Goal: Transaction & Acquisition: Purchase product/service

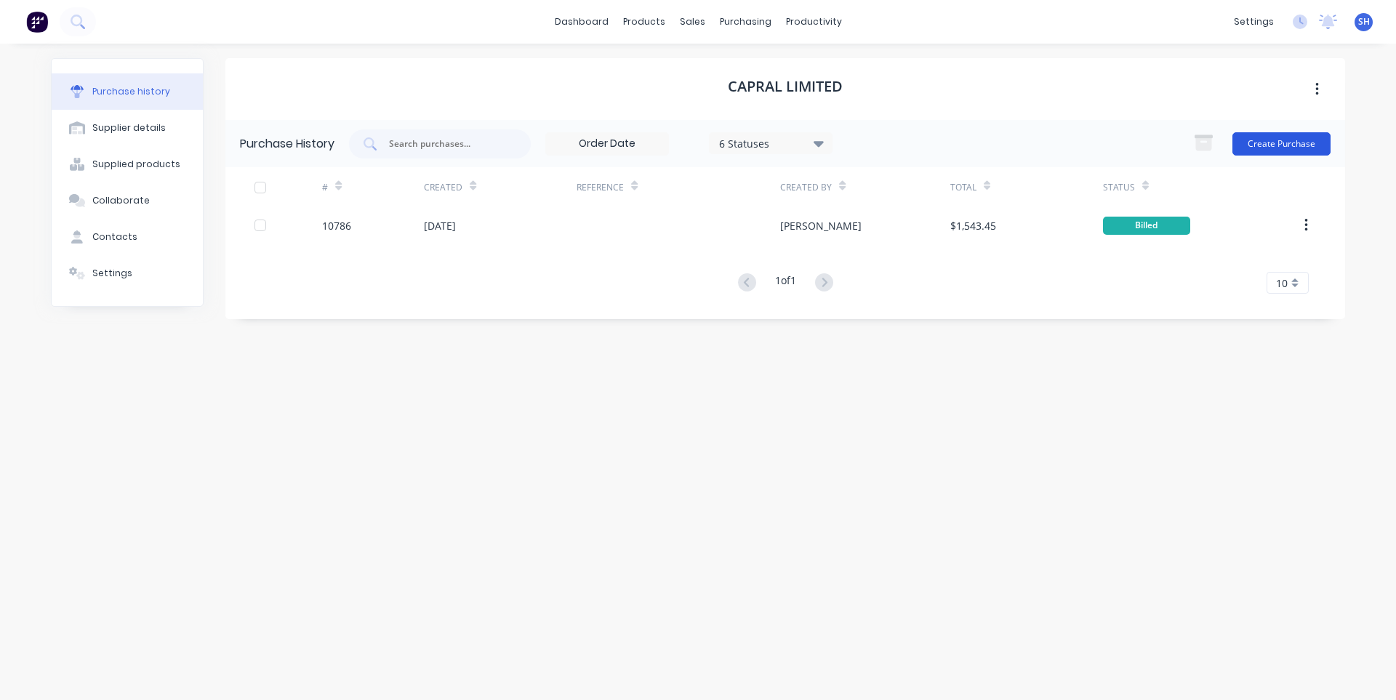
click at [1299, 144] on button "Create Purchase" at bounding box center [1281, 143] width 98 height 23
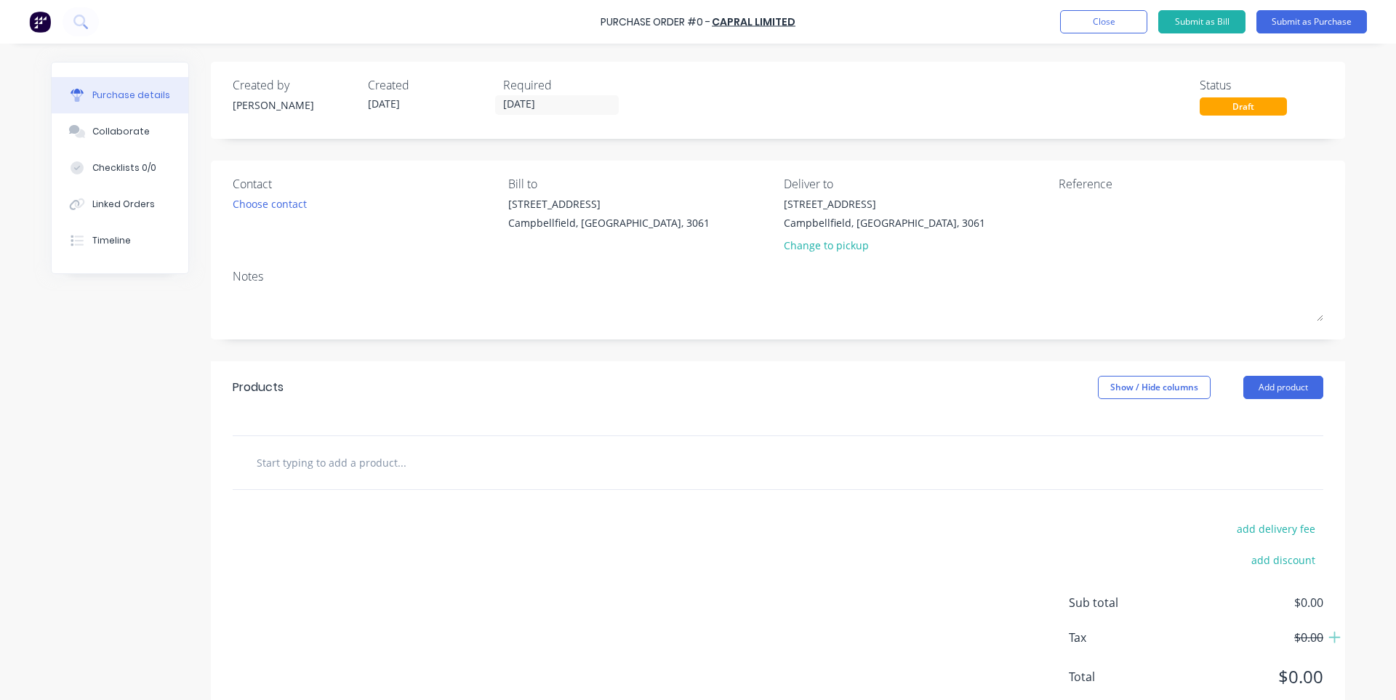
click at [313, 460] on input "text" at bounding box center [401, 462] width 291 height 29
paste input "6mm ALU 5083"
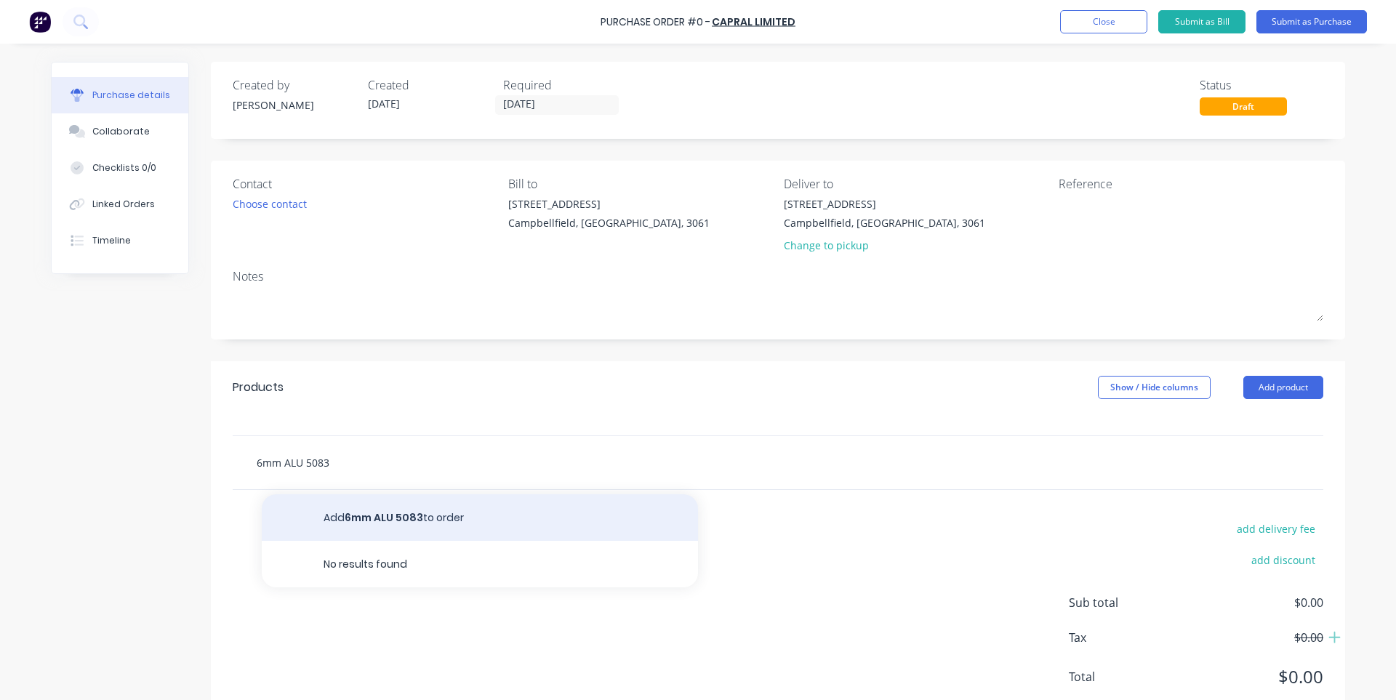
type input "6mm ALU 5083"
click at [382, 523] on button "Add 6mm ALU 5083 to order" at bounding box center [480, 517] width 436 height 47
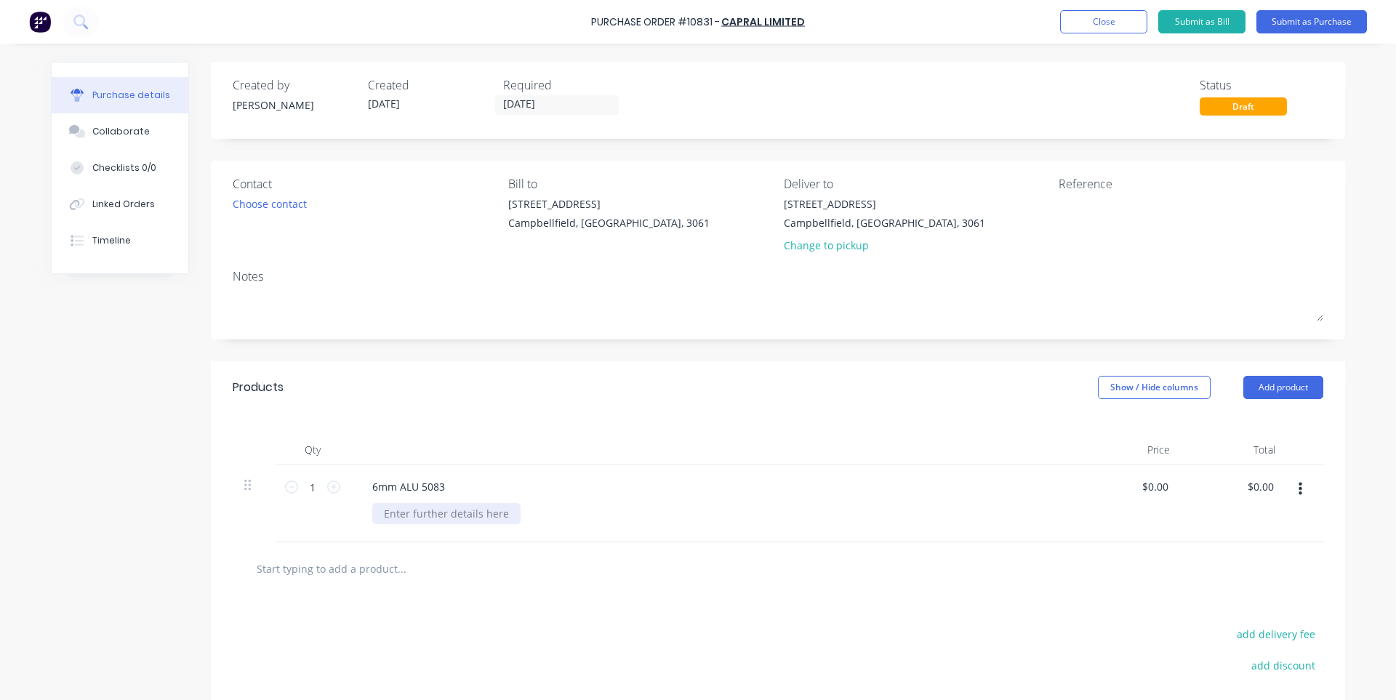
click at [398, 510] on div at bounding box center [446, 513] width 148 height 21
paste div
type input "0"
type input "$537.19"
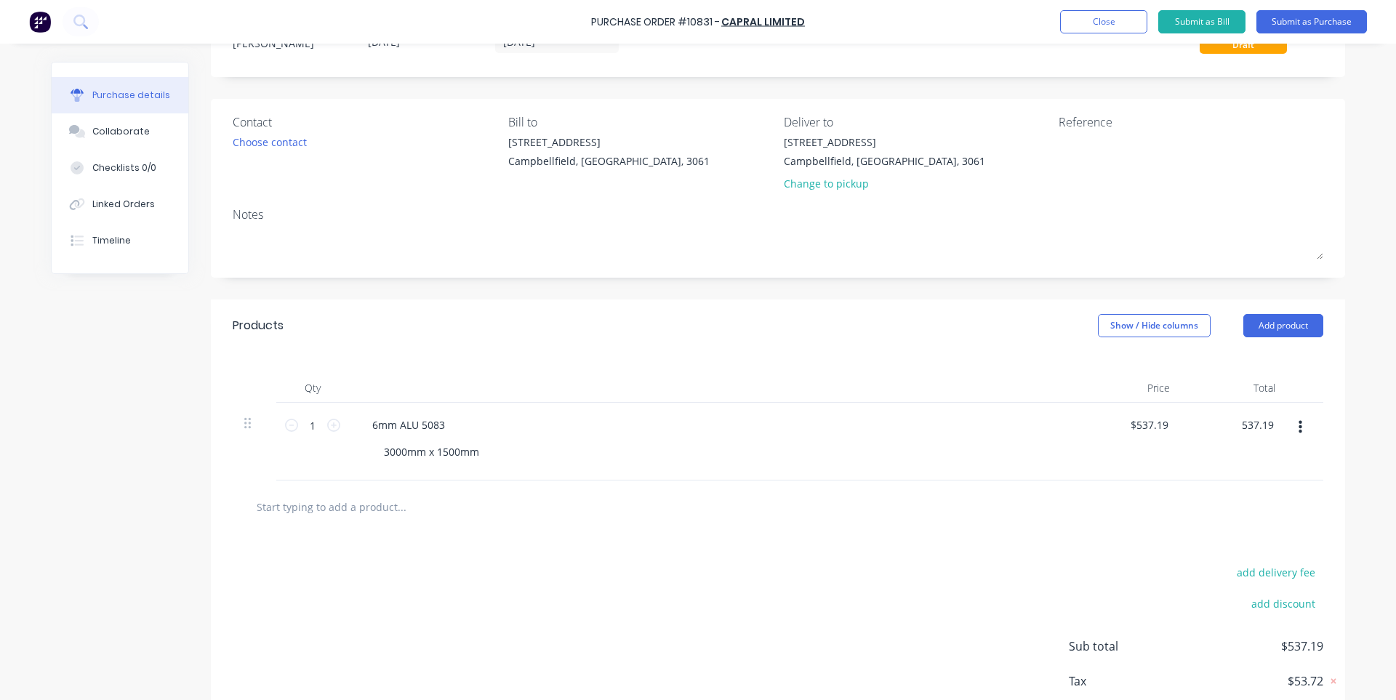
scroll to position [145, 0]
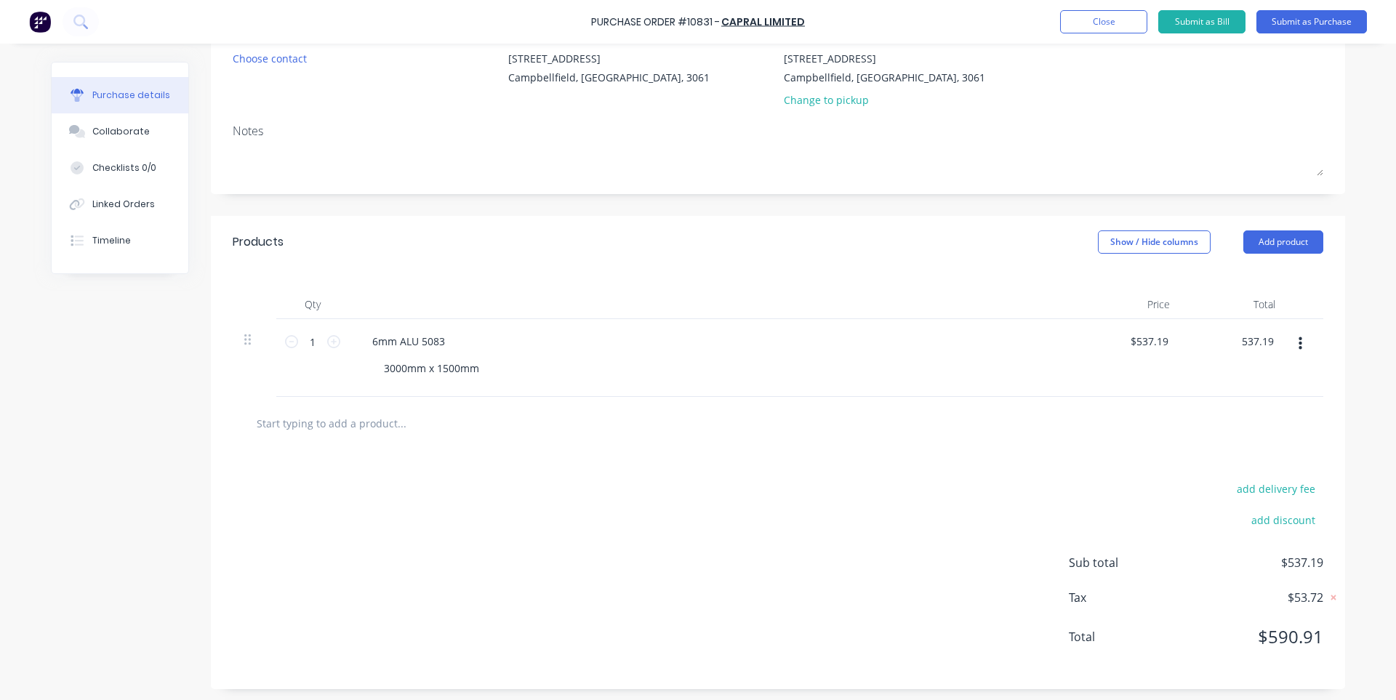
type input "$537.19"
click at [909, 530] on div "add delivery fee add discount Sub total $537.19 Tax $53.72 Total $590.91" at bounding box center [778, 569] width 1134 height 239
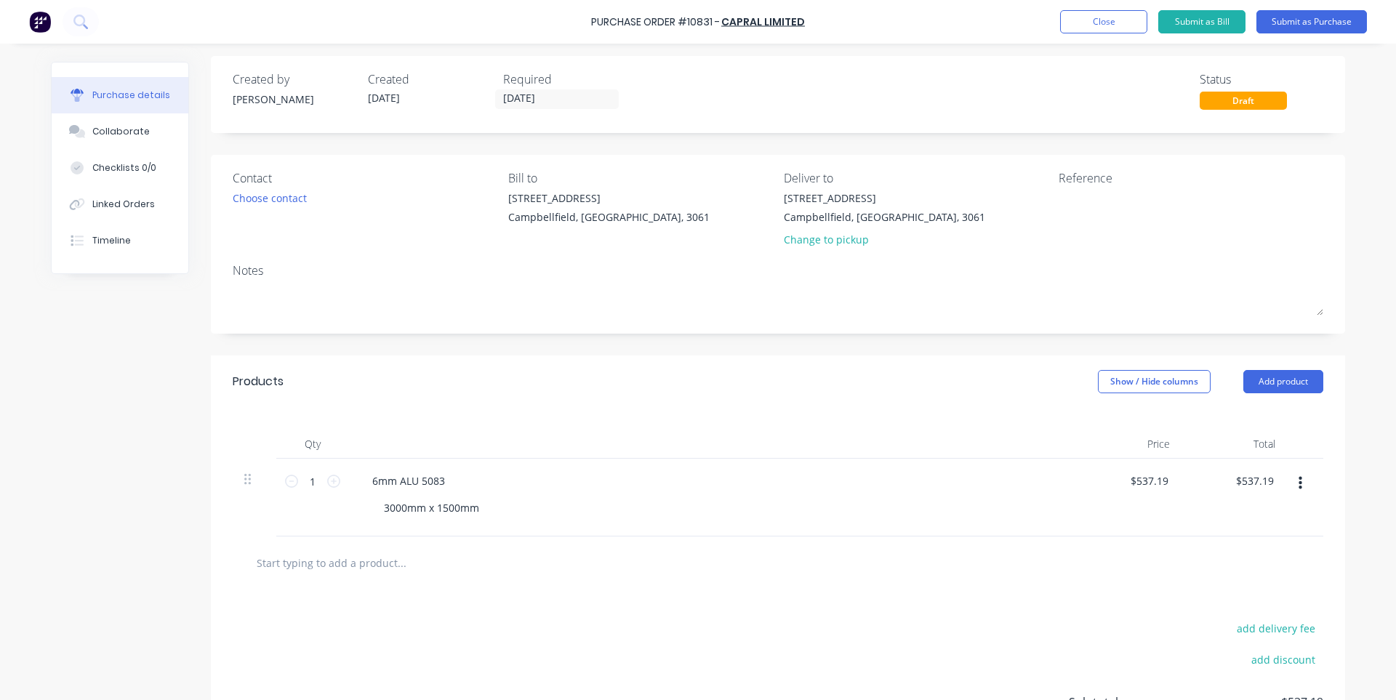
scroll to position [0, 0]
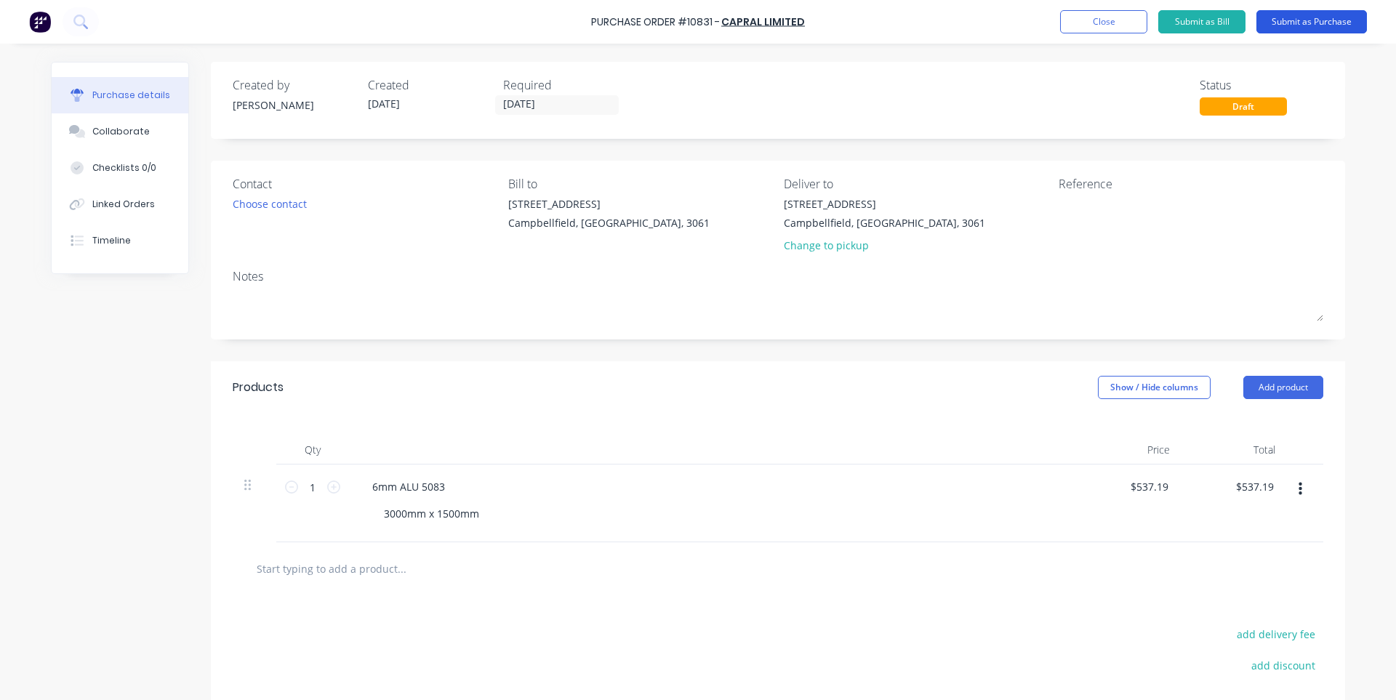
click at [1328, 21] on button "Submit as Purchase" at bounding box center [1311, 21] width 111 height 23
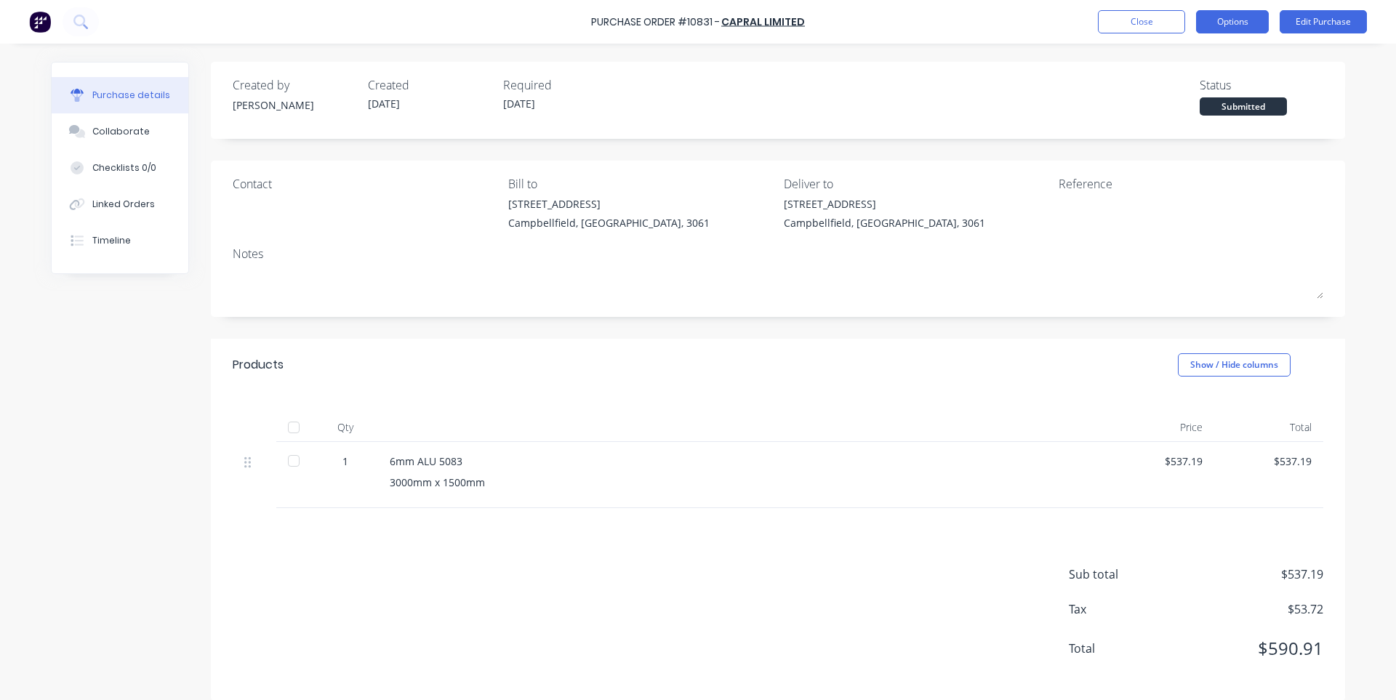
click at [1218, 25] on button "Options" at bounding box center [1232, 21] width 73 height 23
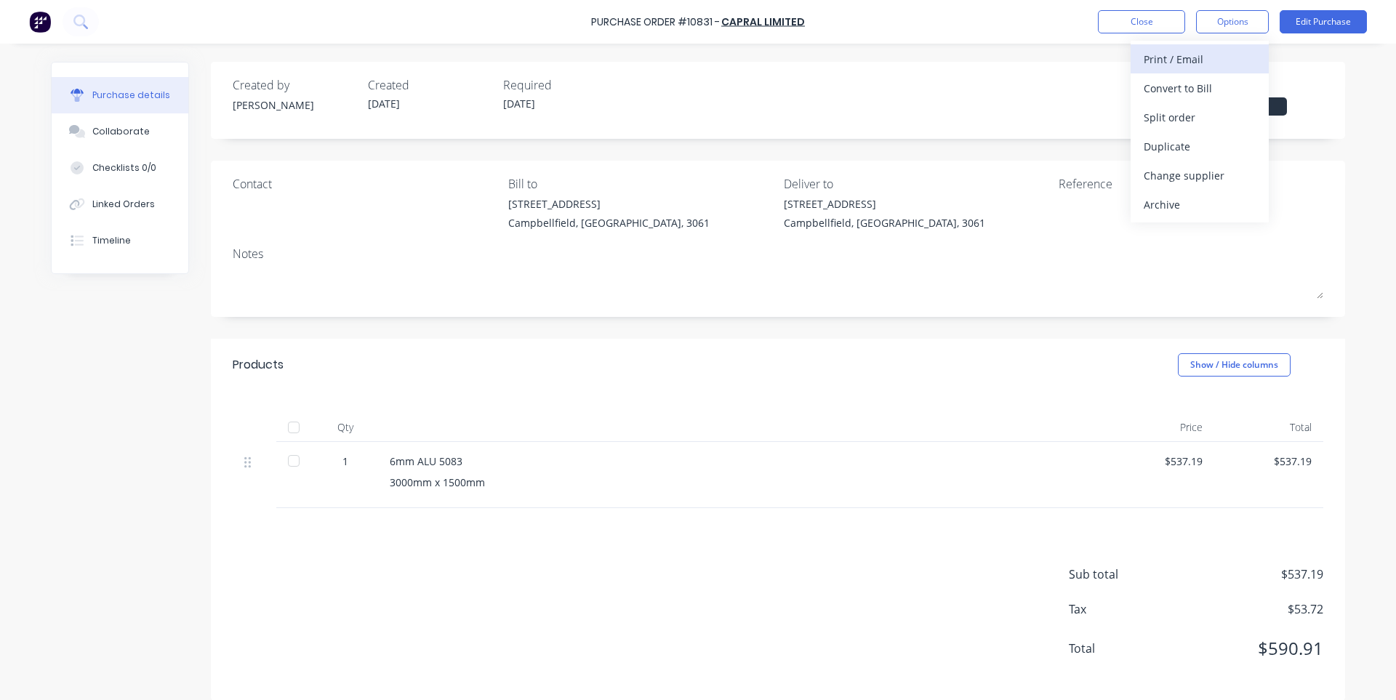
click at [1190, 60] on div "Print / Email" at bounding box center [1200, 59] width 112 height 21
click at [1189, 89] on div "With pricing" at bounding box center [1200, 88] width 112 height 21
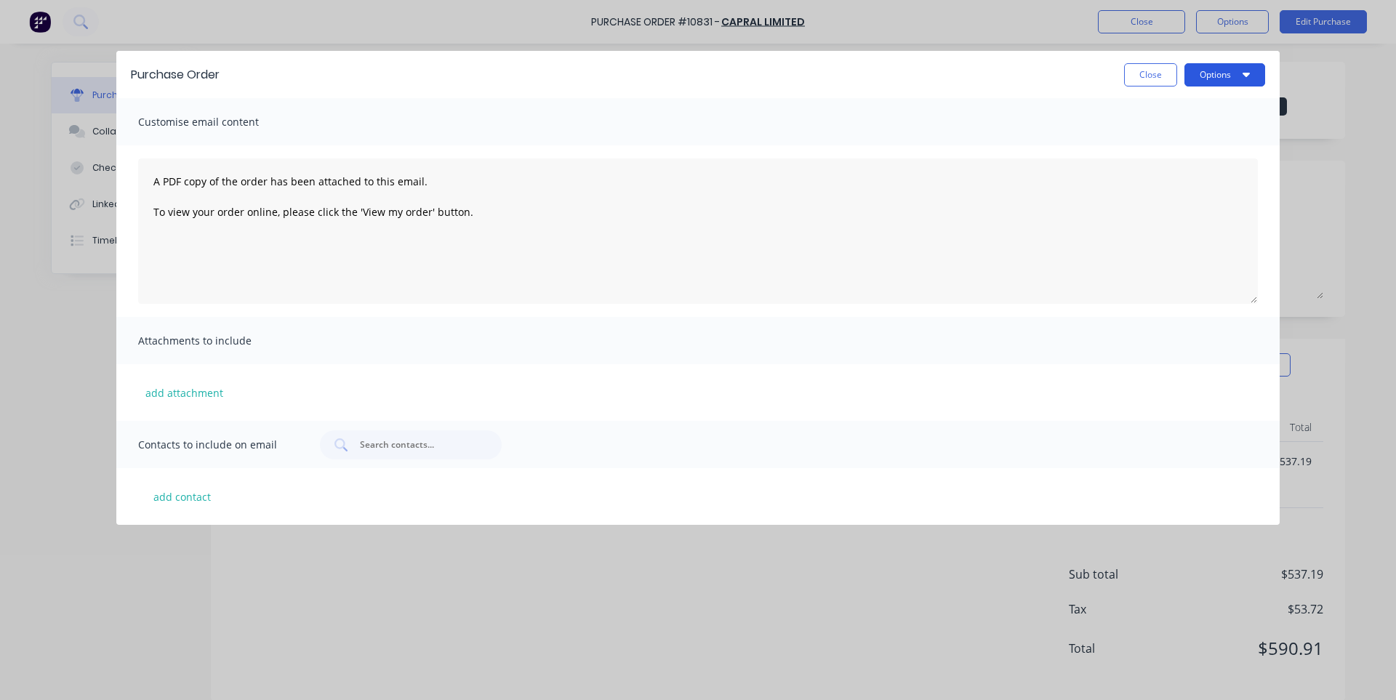
click at [1253, 71] on button "Options" at bounding box center [1224, 74] width 81 height 23
click at [1179, 111] on div "Print" at bounding box center [1196, 111] width 112 height 21
click at [1149, 76] on button "Close" at bounding box center [1150, 74] width 53 height 23
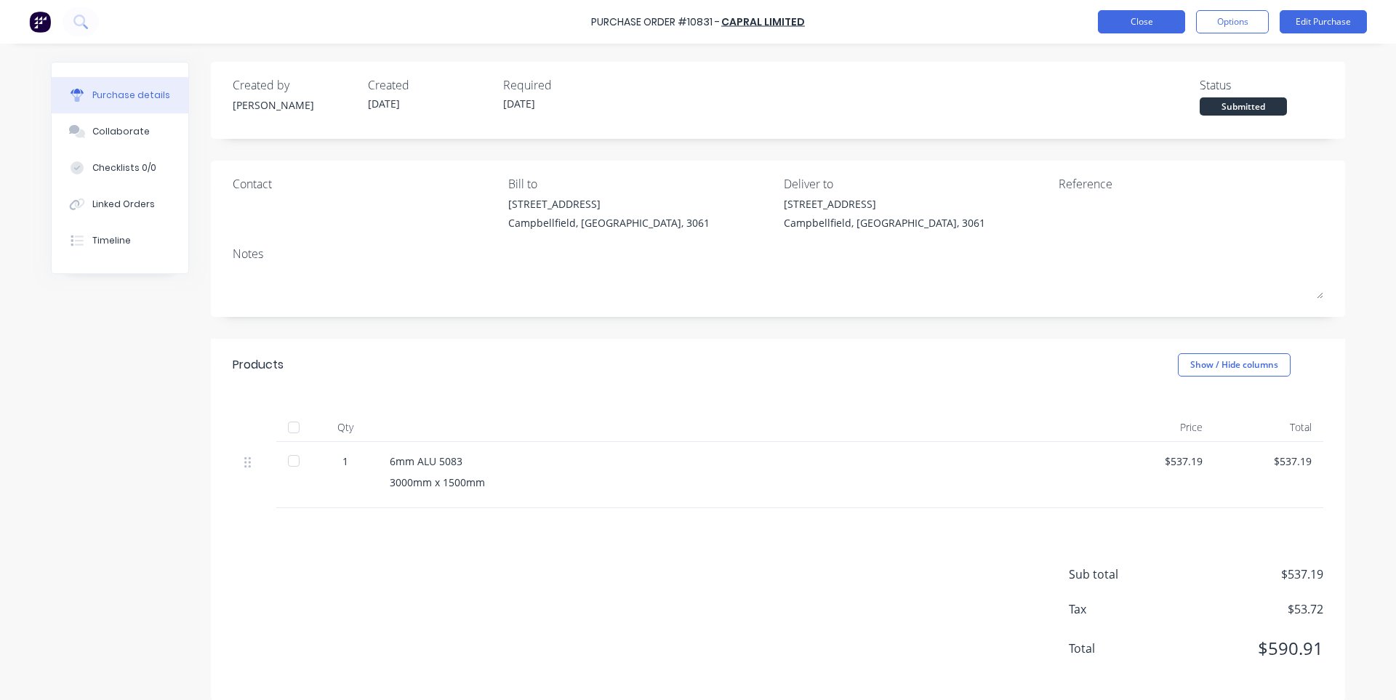
click at [1141, 11] on button "Close" at bounding box center [1141, 21] width 87 height 23
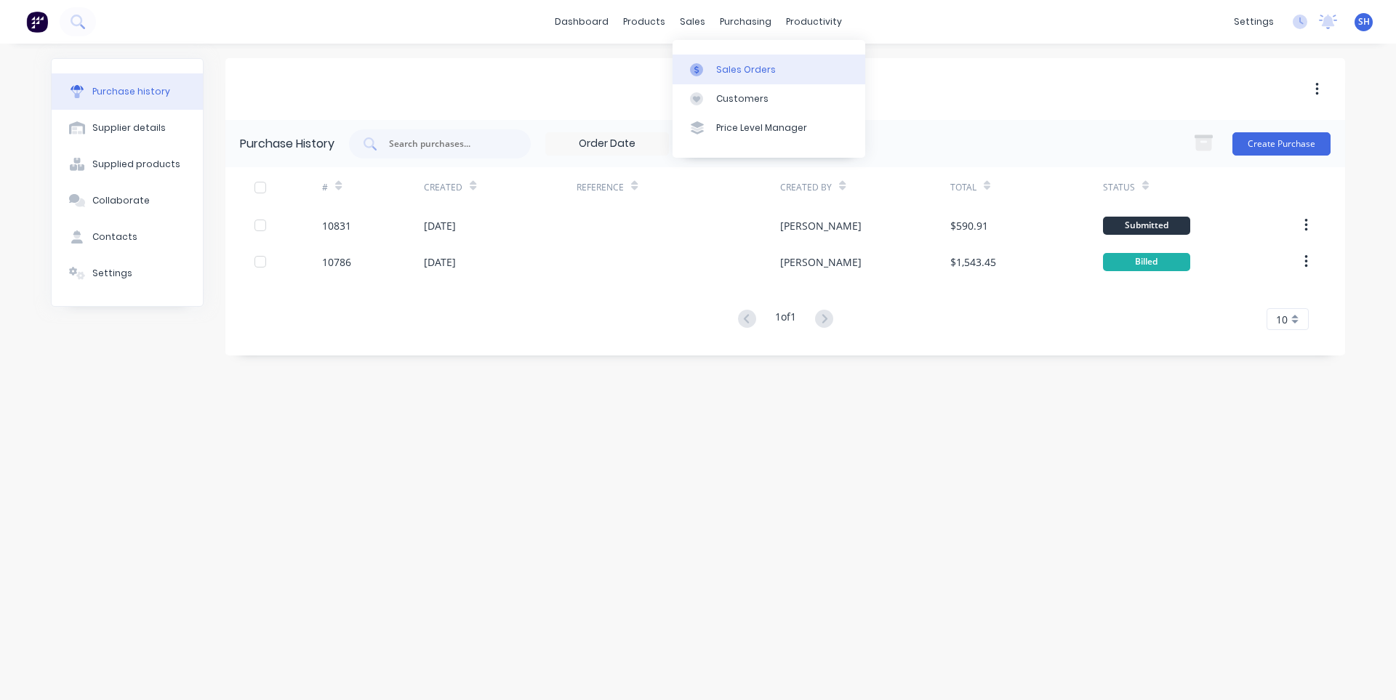
click at [723, 61] on link "Sales Orders" at bounding box center [768, 69] width 193 height 29
